Goal: Contribute content

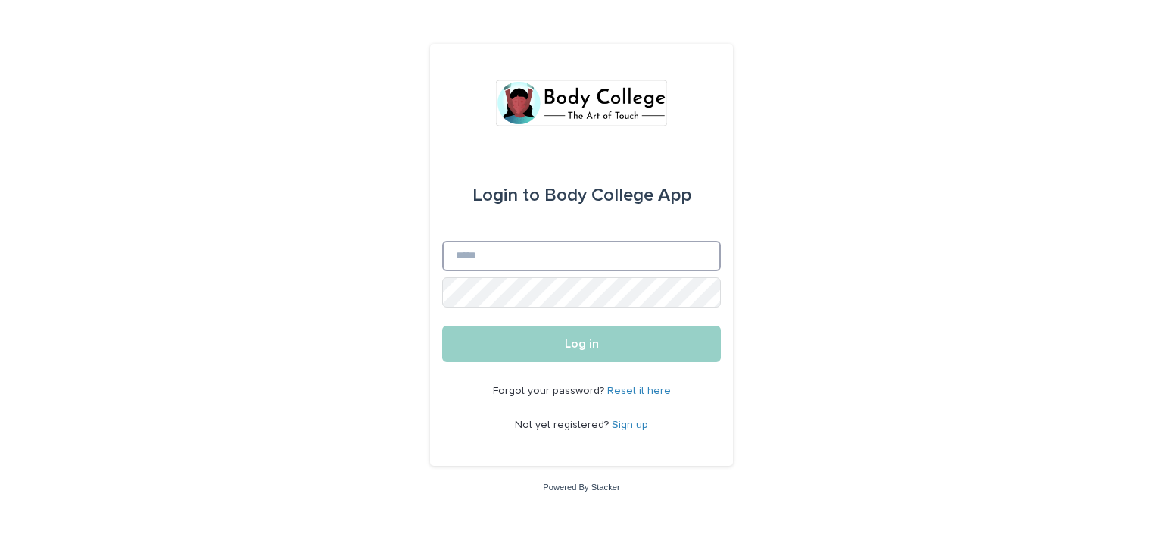
type input "**********"
click at [560, 332] on button "Log in" at bounding box center [581, 343] width 279 height 36
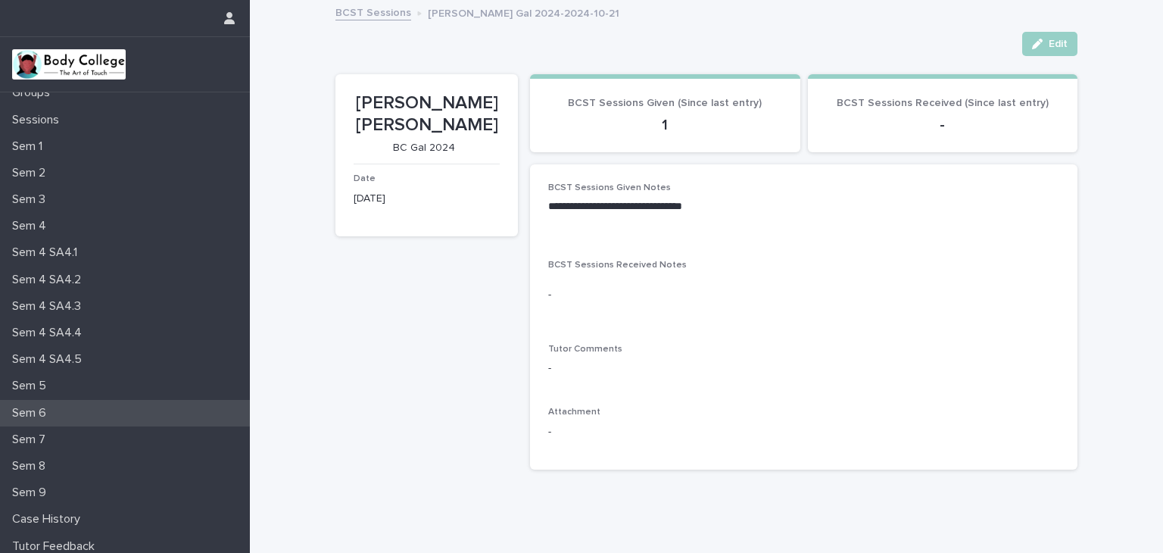
scroll to position [126, 0]
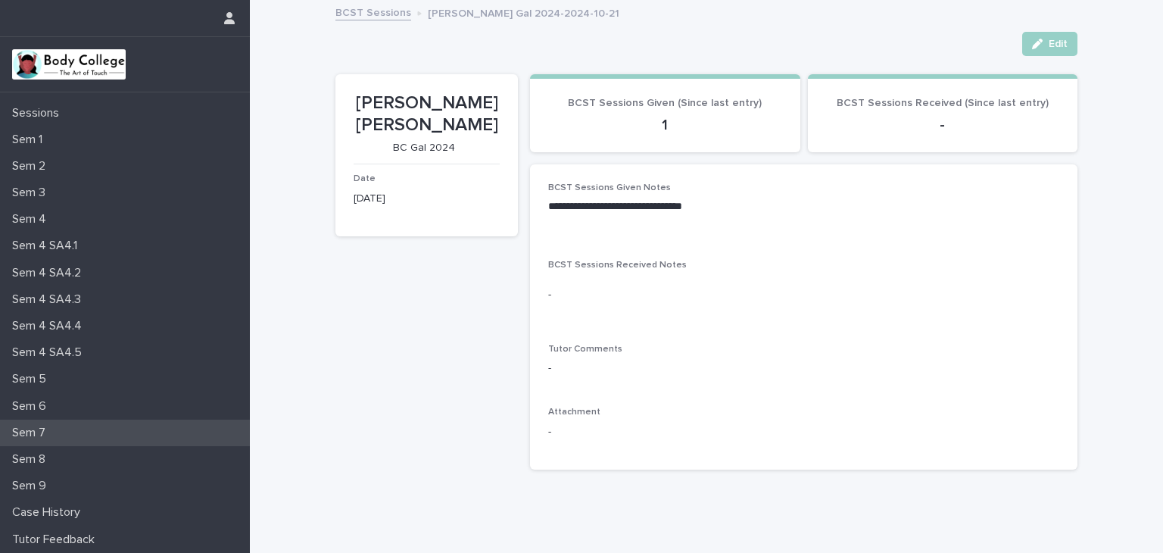
click at [36, 432] on p "Sem 7" at bounding box center [31, 432] width 51 height 14
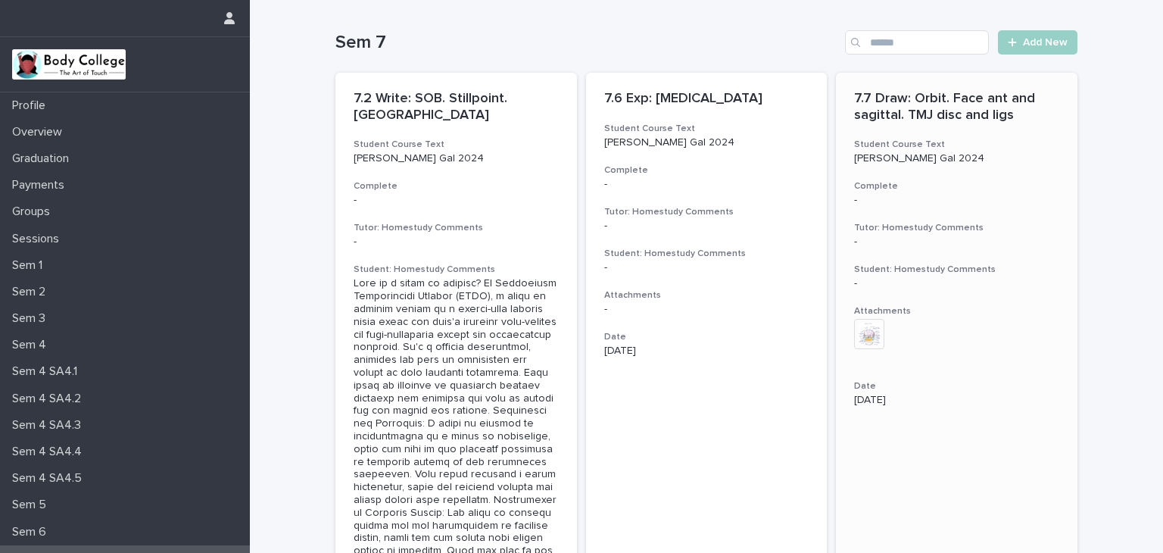
click at [978, 305] on h3 "Attachments" at bounding box center [956, 311] width 205 height 12
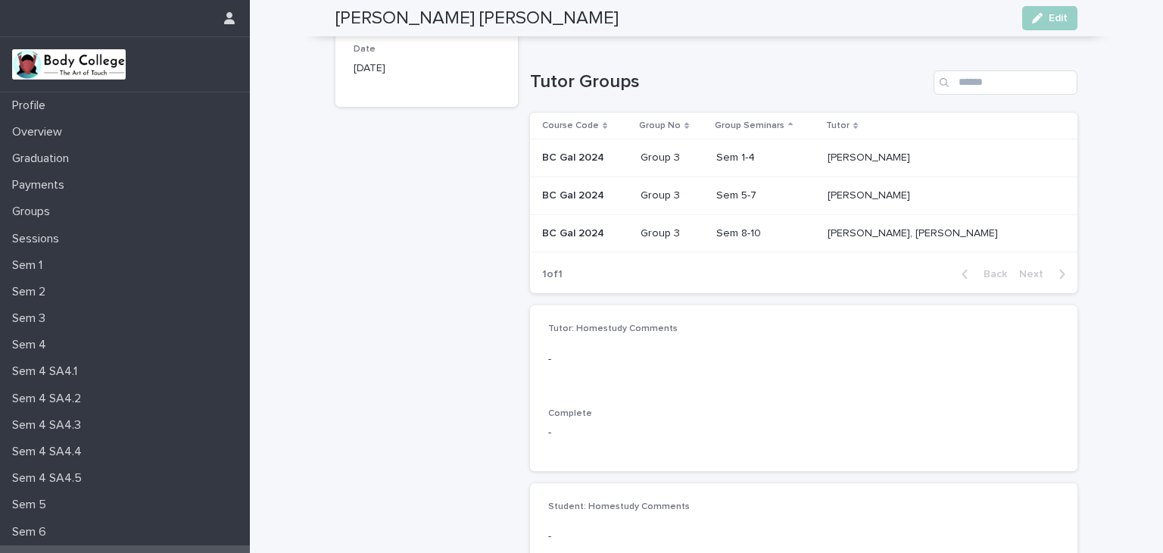
scroll to position [99, 0]
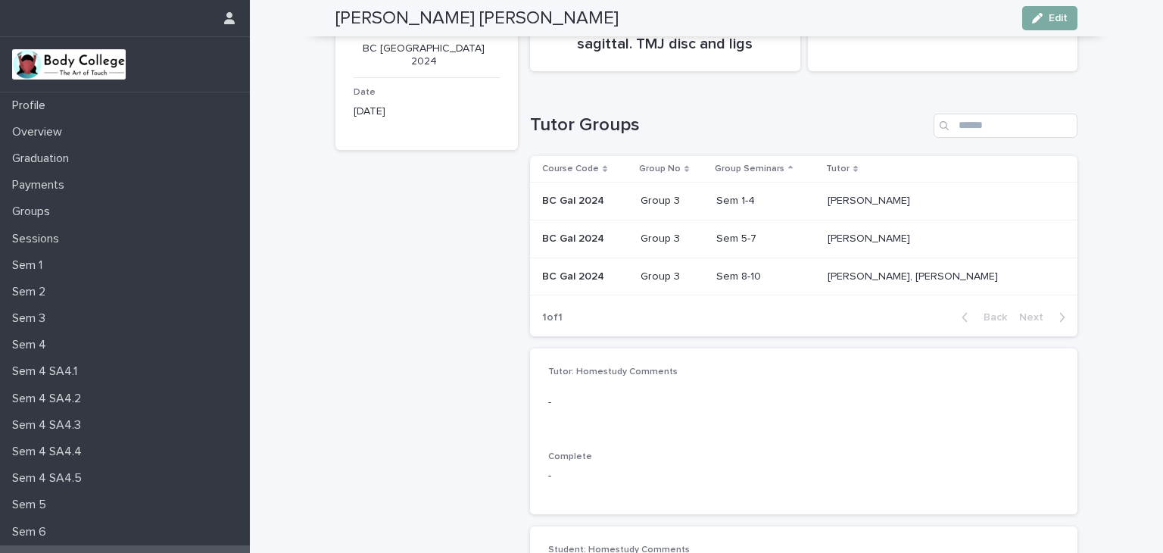
click at [1051, 29] on button "Edit" at bounding box center [1049, 18] width 55 height 24
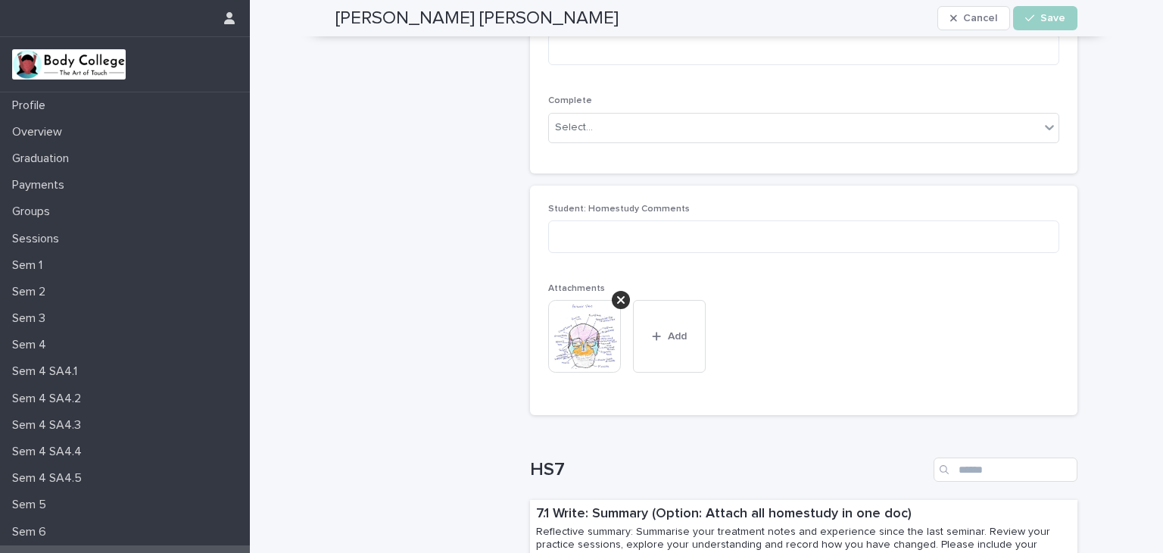
scroll to position [461, 0]
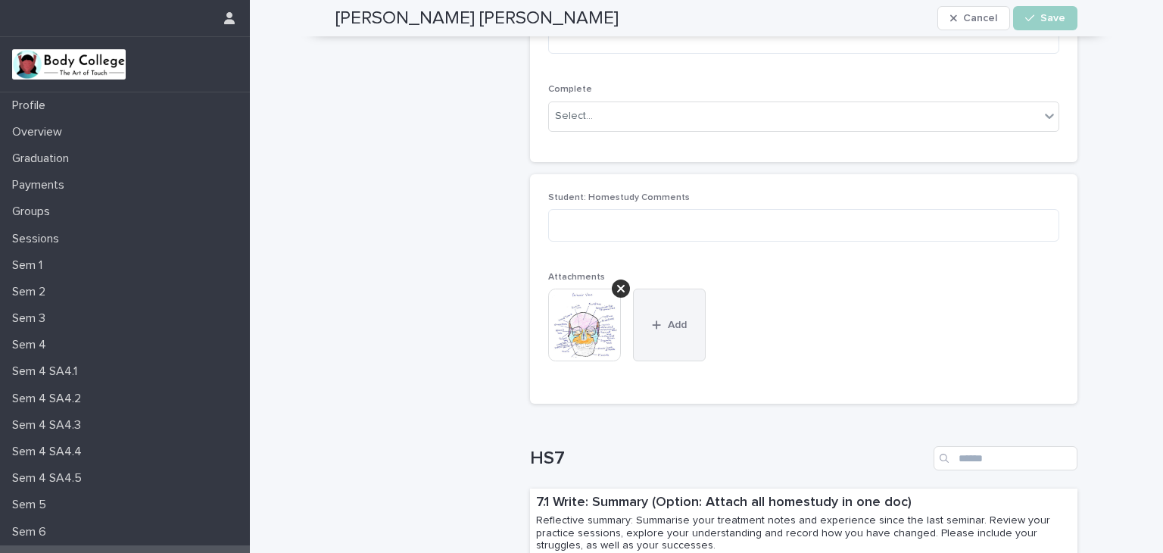
click at [657, 328] on div "button" at bounding box center [659, 324] width 15 height 11
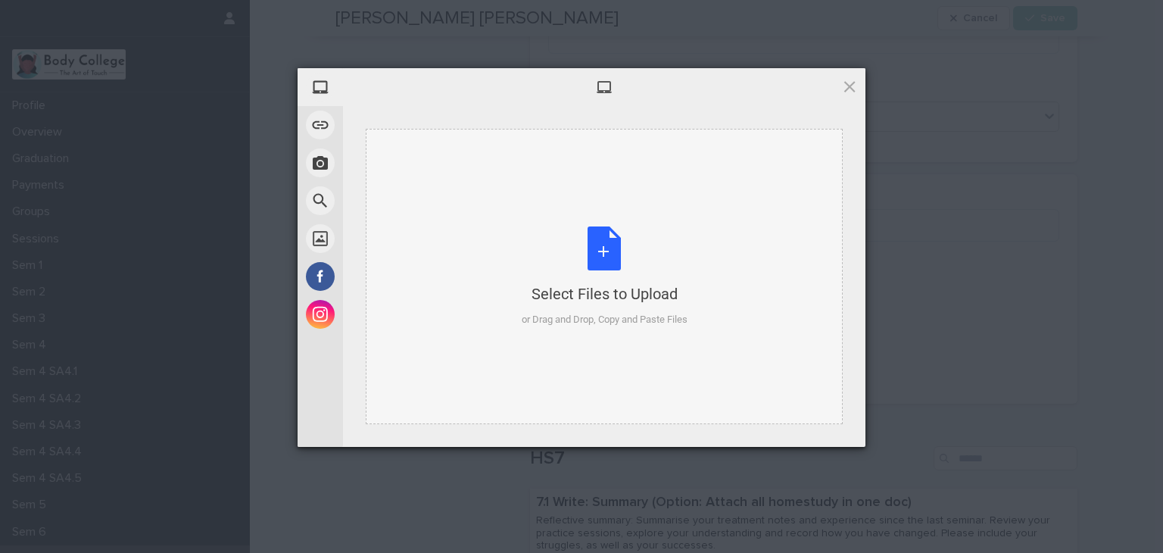
click at [600, 278] on div "Select Files to Upload or Drag and Drop, Copy and Paste Files" at bounding box center [604, 276] width 166 height 101
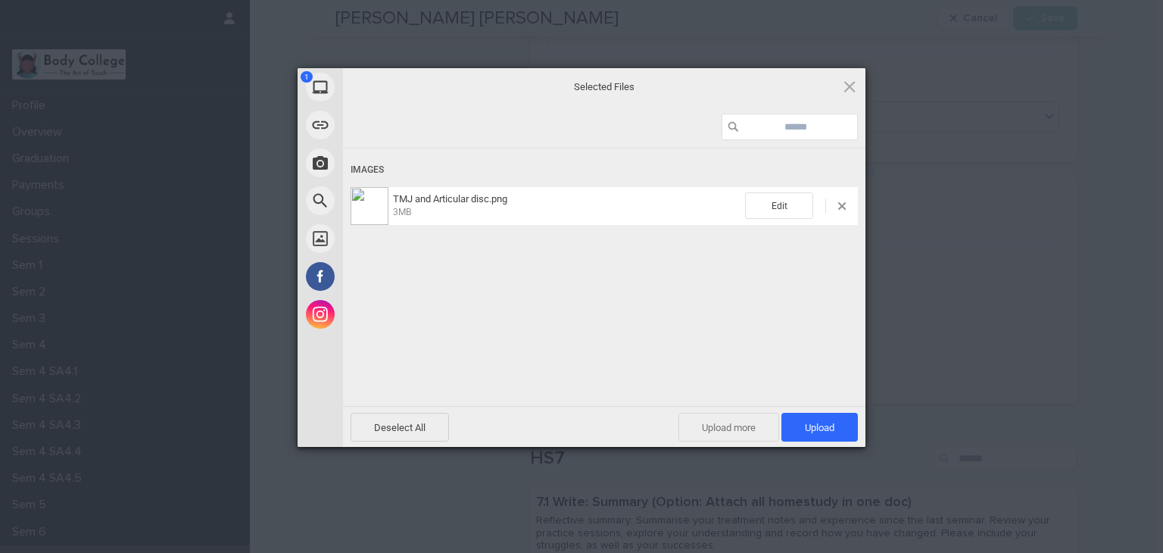
click at [733, 431] on span "Upload more" at bounding box center [728, 426] width 101 height 29
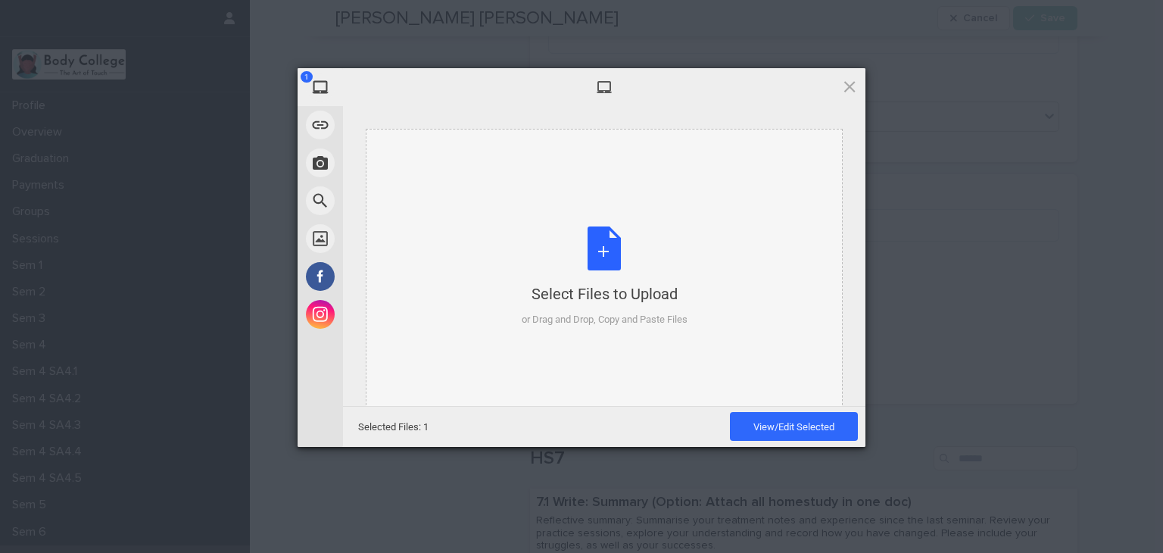
click at [599, 266] on div "Select Files to Upload or Drag and Drop, Copy and Paste Files" at bounding box center [604, 276] width 166 height 101
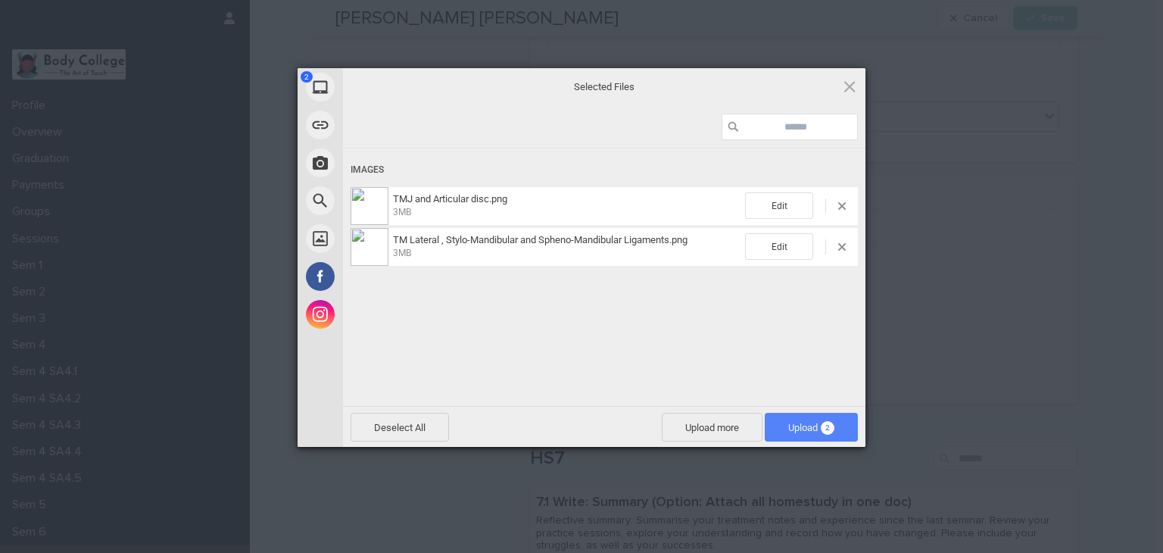
click at [788, 425] on span "Upload 2" at bounding box center [811, 427] width 46 height 11
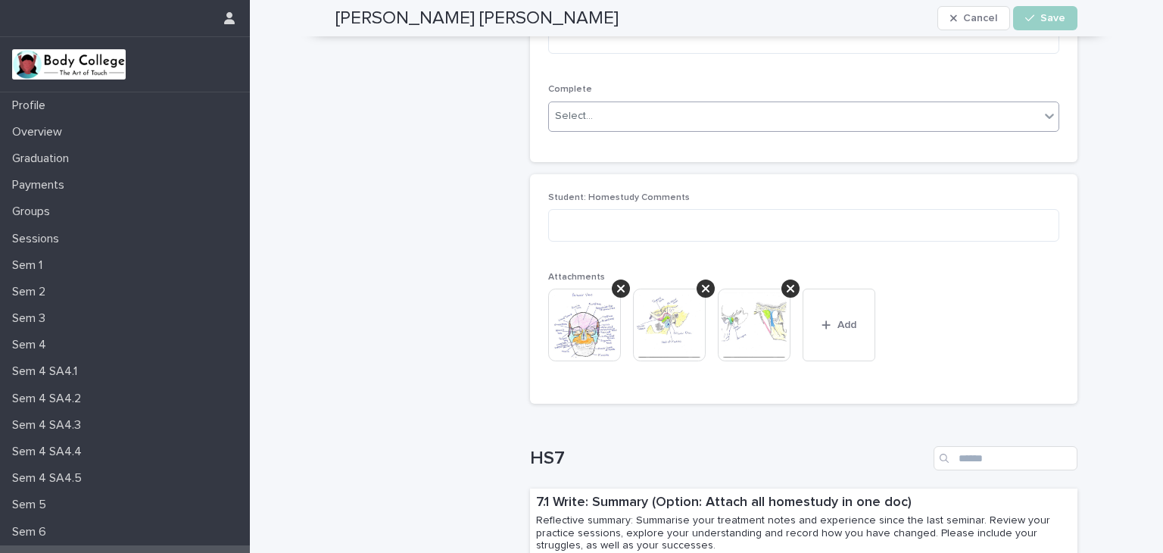
click at [1001, 116] on div "Select..." at bounding box center [794, 116] width 490 height 25
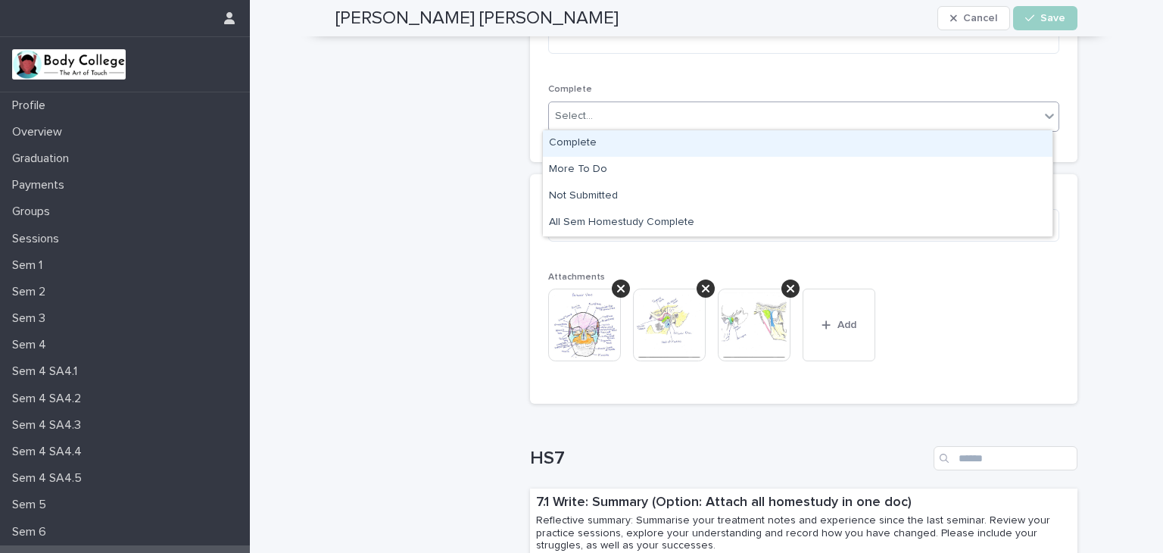
click at [897, 152] on div "Complete" at bounding box center [797, 143] width 509 height 26
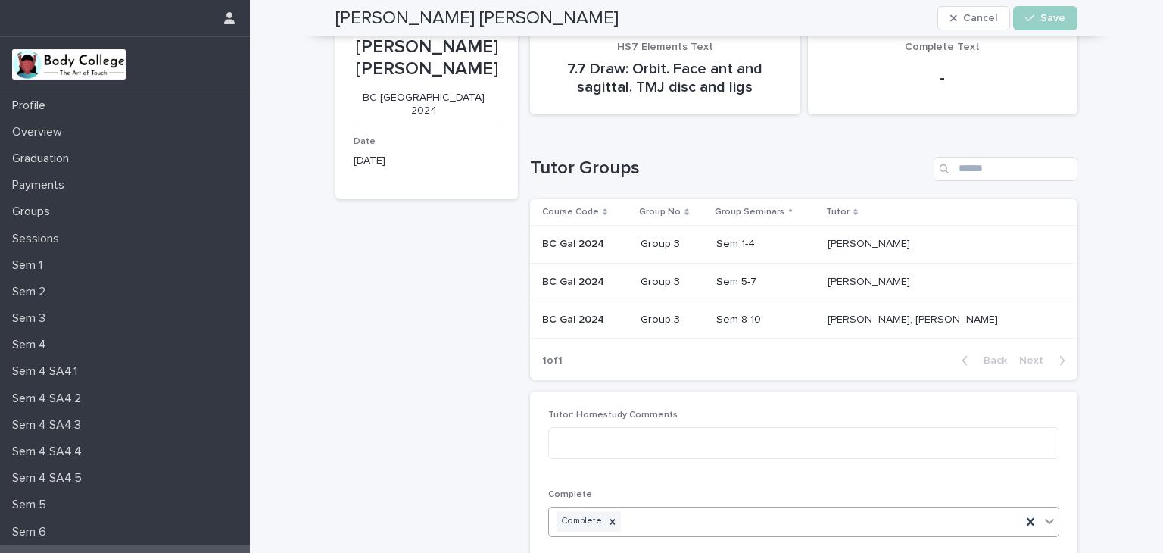
scroll to position [0, 0]
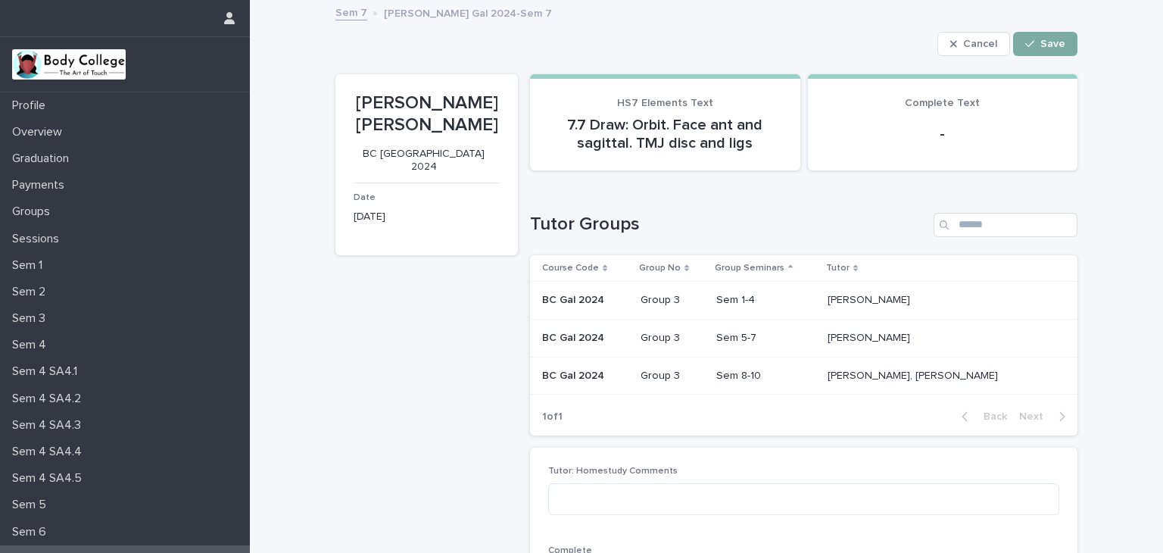
click at [1054, 45] on span "Save" at bounding box center [1052, 44] width 25 height 11
click at [1054, 45] on span "Edit" at bounding box center [1057, 44] width 19 height 11
click at [1051, 45] on span "Save" at bounding box center [1052, 44] width 25 height 11
click at [226, 22] on icon "button" at bounding box center [229, 18] width 11 height 12
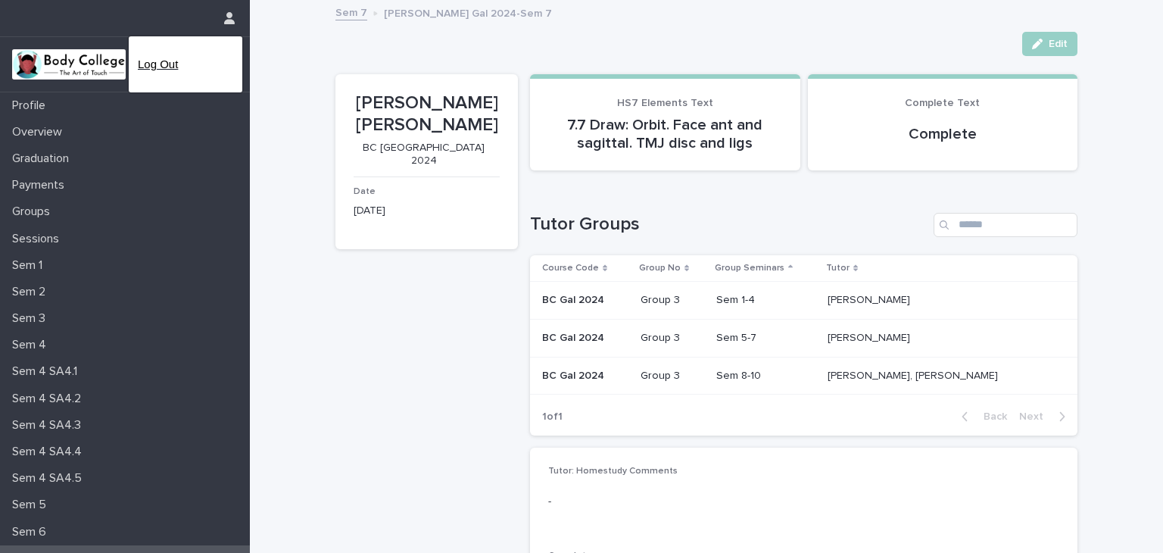
click at [163, 64] on p "Log Out" at bounding box center [185, 64] width 95 height 26
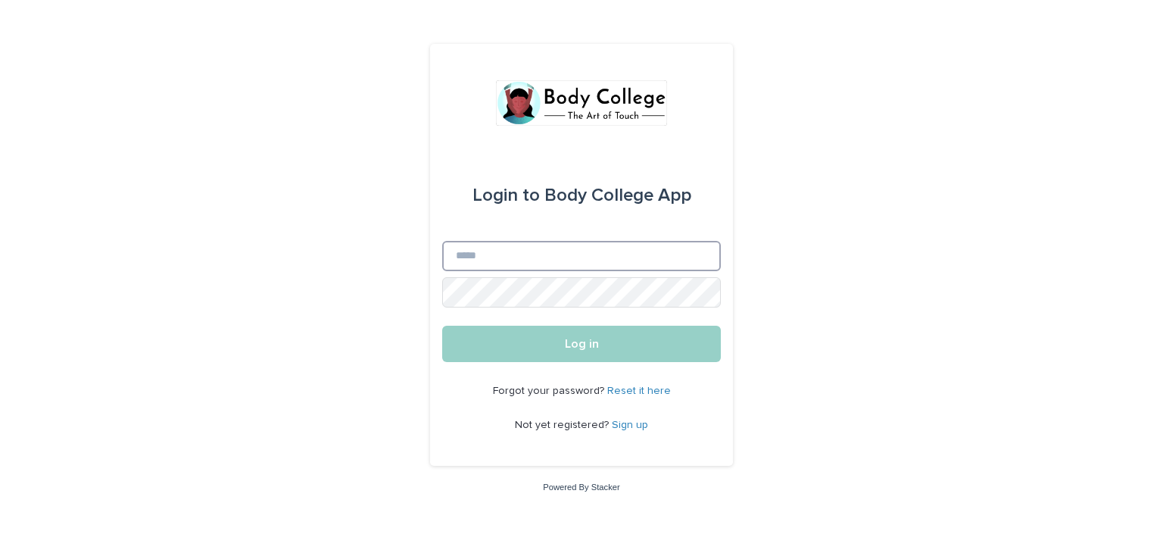
type input "**********"
